Goal: Communication & Community: Ask a question

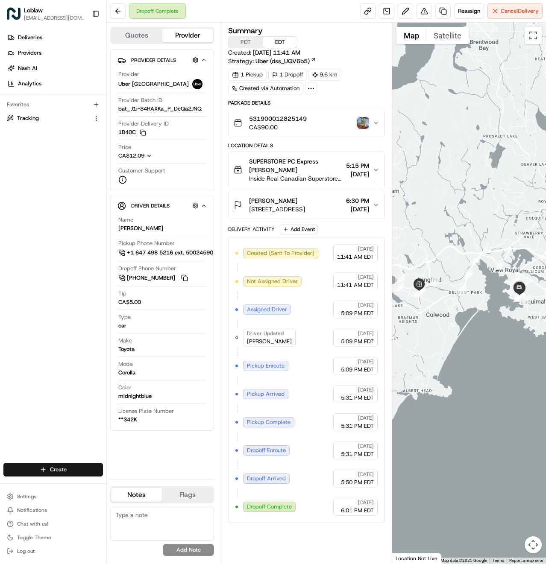
click at [364, 120] on img "button" at bounding box center [363, 123] width 12 height 12
click at [307, 118] on span "531900012825149" at bounding box center [278, 118] width 58 height 9
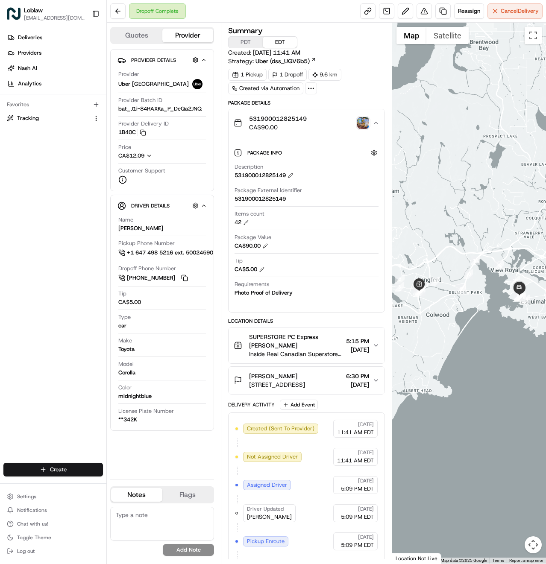
click at [361, 120] on img "button" at bounding box center [363, 123] width 12 height 12
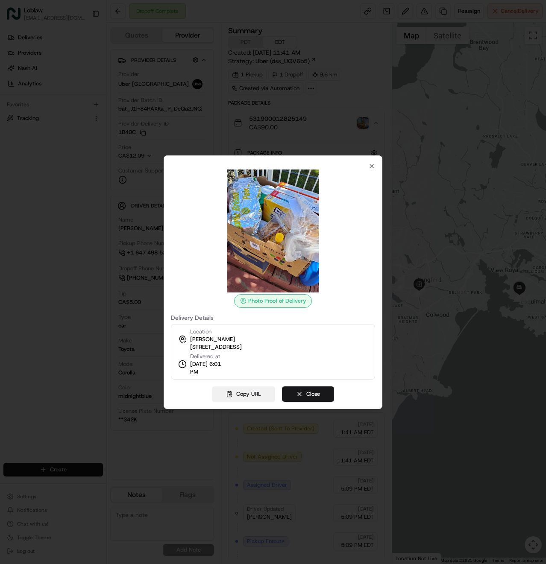
click at [248, 392] on button "Copy URL" at bounding box center [243, 393] width 63 height 15
drag, startPoint x: 326, startPoint y: 346, endPoint x: 187, endPoint y: 334, distance: 139.3
click at [187, 334] on div "Location Brian DESFOSSES 890 Admirals Rd #3, Victoria, BC V9A 2P3, Canada Deliv…" at bounding box center [273, 352] width 204 height 56
click at [212, 346] on span "[STREET_ADDRESS]" at bounding box center [216, 347] width 52 height 8
drag, startPoint x: 327, startPoint y: 348, endPoint x: 189, endPoint y: 348, distance: 138.4
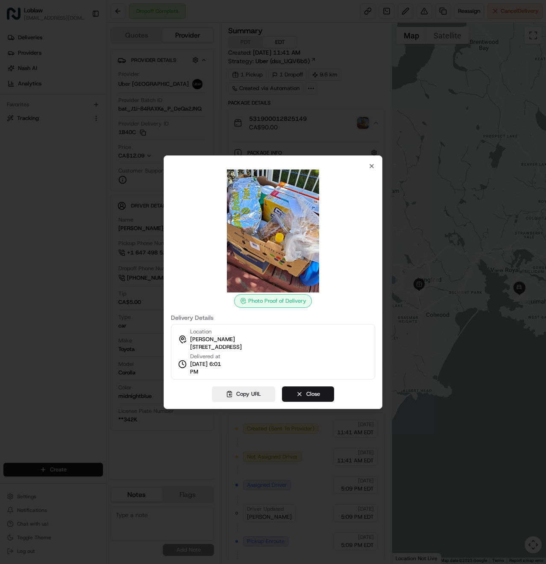
click at [189, 348] on div "Location Brian DESFOSSES 890 Admirals Rd #3, Victoria, BC V9A 2P3, Canada Deliv…" at bounding box center [273, 352] width 204 height 56
copy span "[STREET_ADDRESS]"
drag, startPoint x: 217, startPoint y: 334, endPoint x: 186, endPoint y: 334, distance: 30.3
click at [186, 334] on div "Location Brian DESFOSSES 890 Admirals Rd #3, Victoria, BC V9A 2P3, Canada" at bounding box center [210, 339] width 64 height 23
click at [191, 334] on span "Location" at bounding box center [200, 332] width 21 height 8
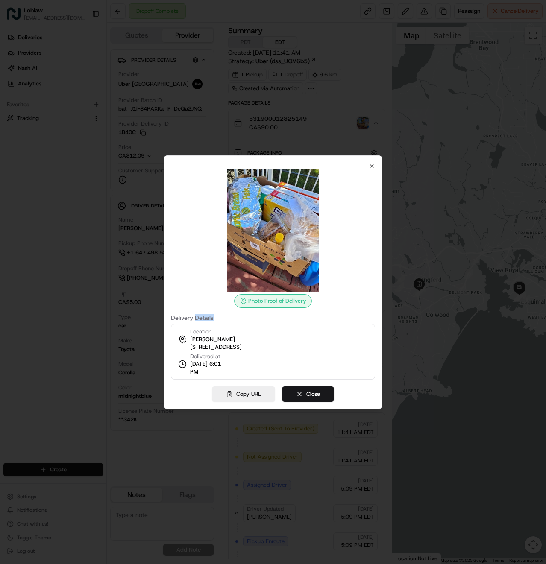
drag, startPoint x: 217, startPoint y: 317, endPoint x: 196, endPoint y: 319, distance: 21.0
click at [196, 319] on label "Delivery Details" at bounding box center [273, 318] width 204 height 6
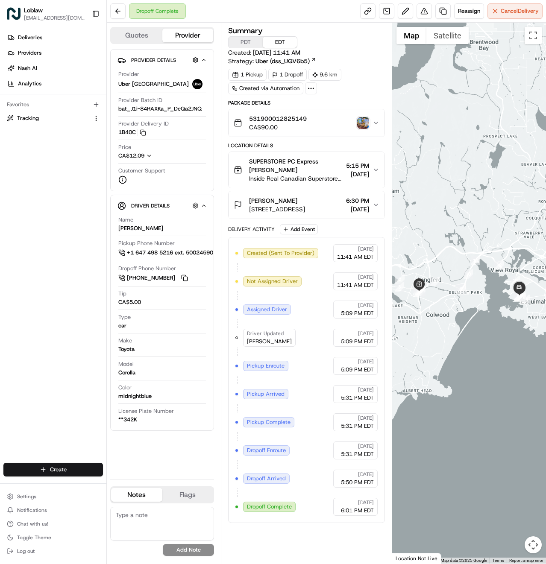
click at [160, 458] on div "Provider Details Hidden ( 3 ) Provider Uber [GEOGRAPHIC_DATA] Provider Batch ID…" at bounding box center [162, 260] width 104 height 423
click at [29, 525] on span "Chat with us!" at bounding box center [32, 524] width 31 height 7
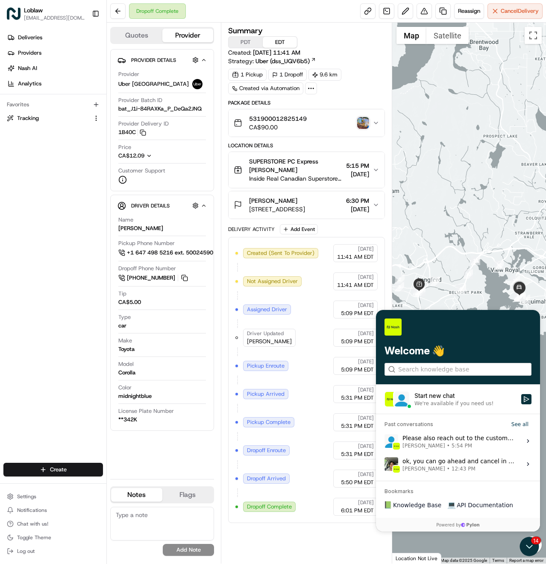
click at [436, 402] on div "We're available if you need us!" at bounding box center [453, 403] width 79 height 7
click at [521, 402] on button "Start new chat We're available if you need us!" at bounding box center [526, 399] width 10 height 10
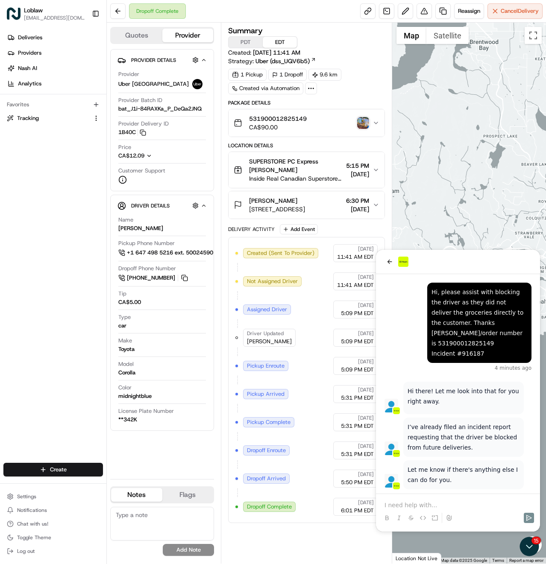
scroll to position [16, 0]
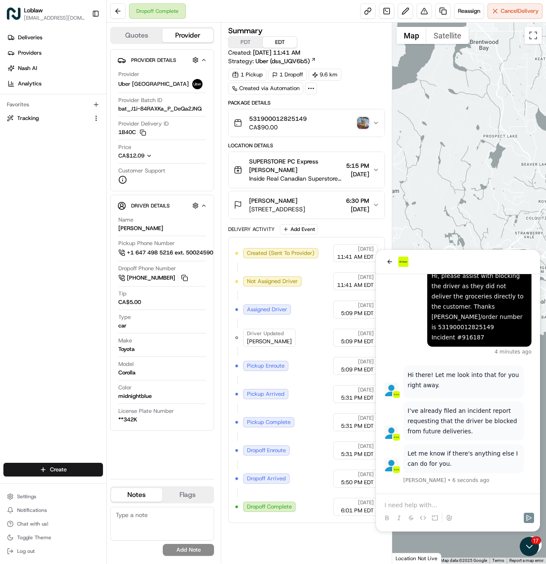
click at [438, 499] on div at bounding box center [457, 510] width 157 height 32
click at [432, 507] on p at bounding box center [457, 505] width 147 height 9
